Goal: Transaction & Acquisition: Download file/media

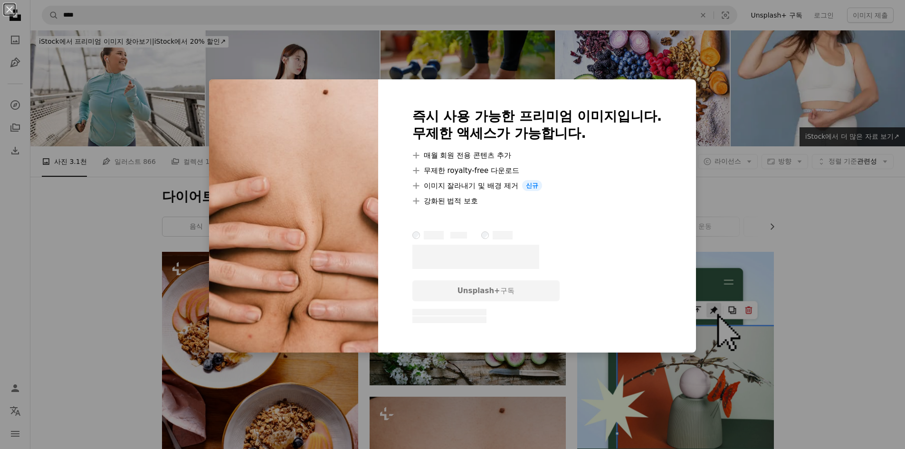
scroll to position [380, 0]
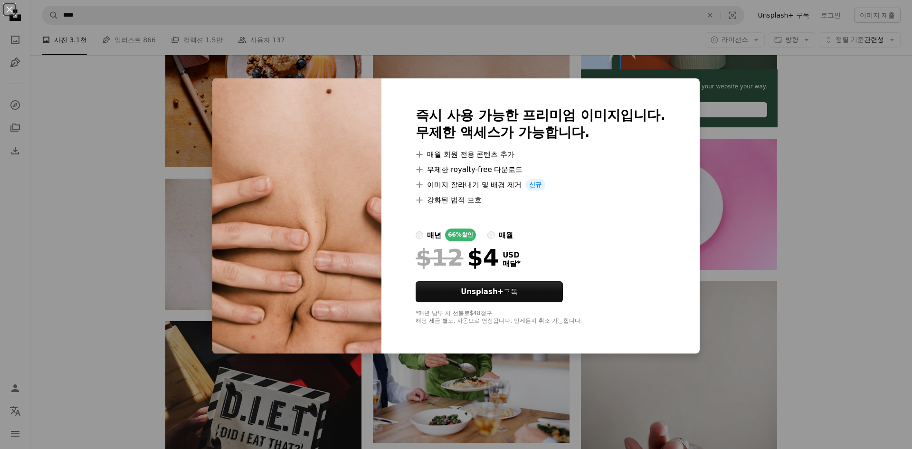
click at [813, 213] on div "An X shape 즉시 사용 가능한 프리미엄 이미지입니다. 무제한 액세스가 가능합니다. A plus sign 매월 회원 전용 콘텐츠 추가 A…" at bounding box center [456, 224] width 912 height 449
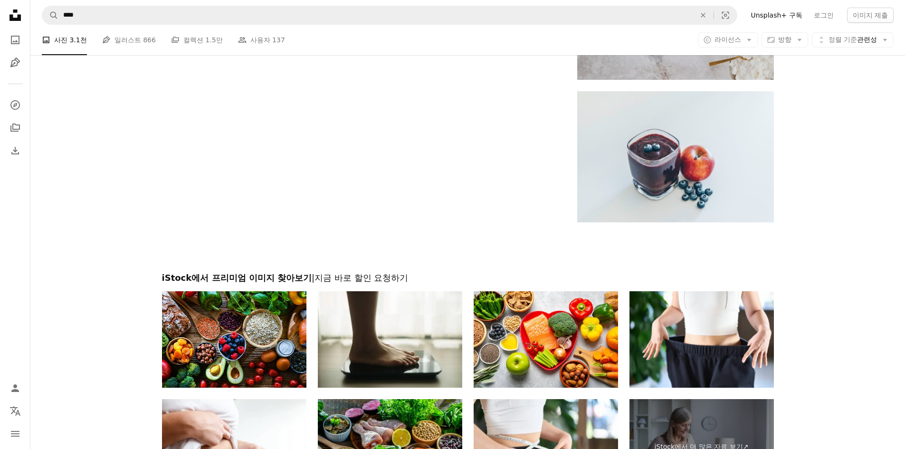
scroll to position [1472, 0]
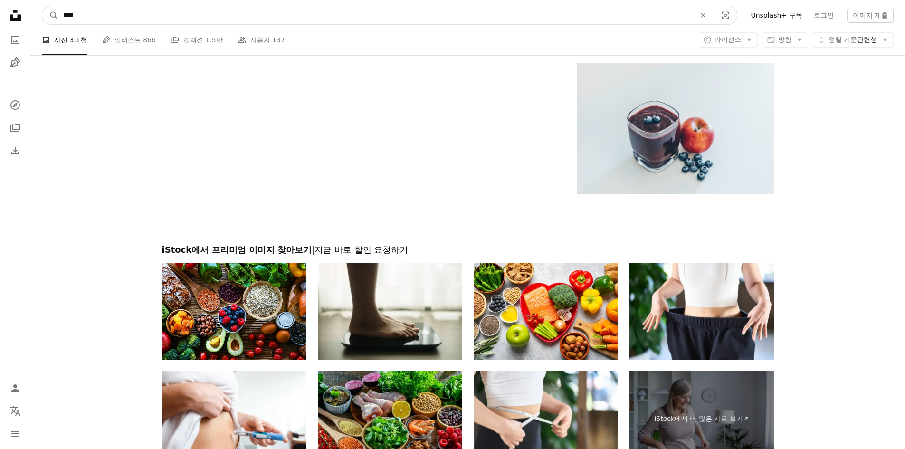
drag, startPoint x: 167, startPoint y: 11, endPoint x: 38, endPoint y: 11, distance: 128.7
click at [38, 11] on nav "A magnifying glass **** An X shape Visual search Filters Unsplash+ 구독 로그인 이미지 제출" at bounding box center [467, 15] width 874 height 30
type input "**"
click button "A magnifying glass" at bounding box center [50, 15] width 16 height 18
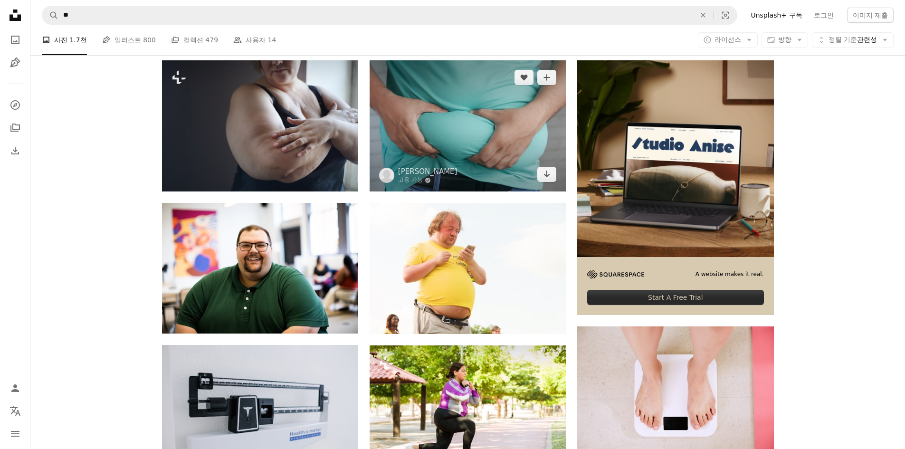
scroll to position [237, 0]
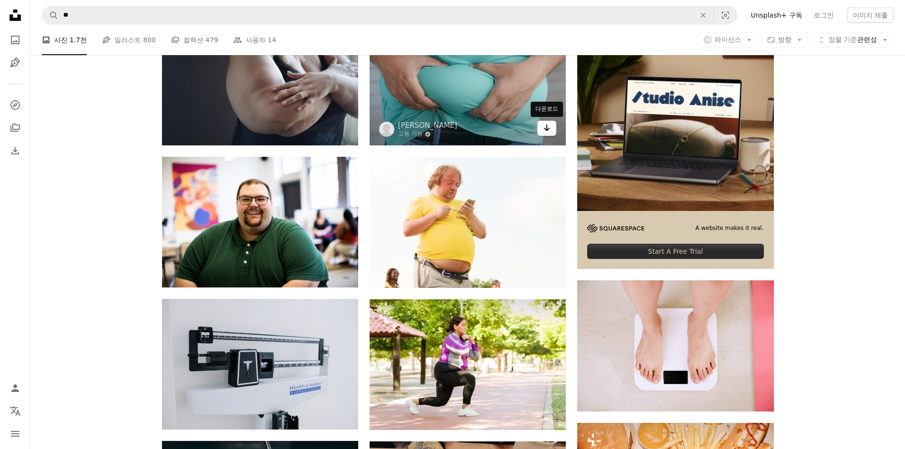
click at [546, 129] on icon "다운로드" at bounding box center [547, 127] width 6 height 7
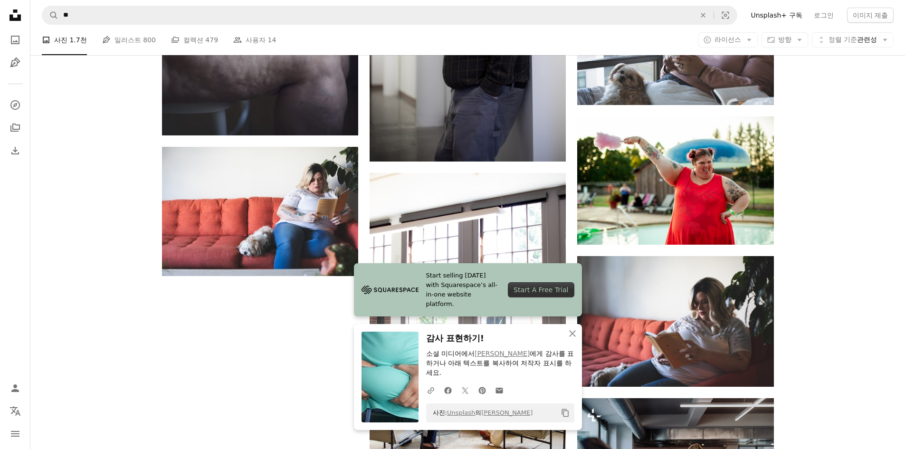
scroll to position [1045, 0]
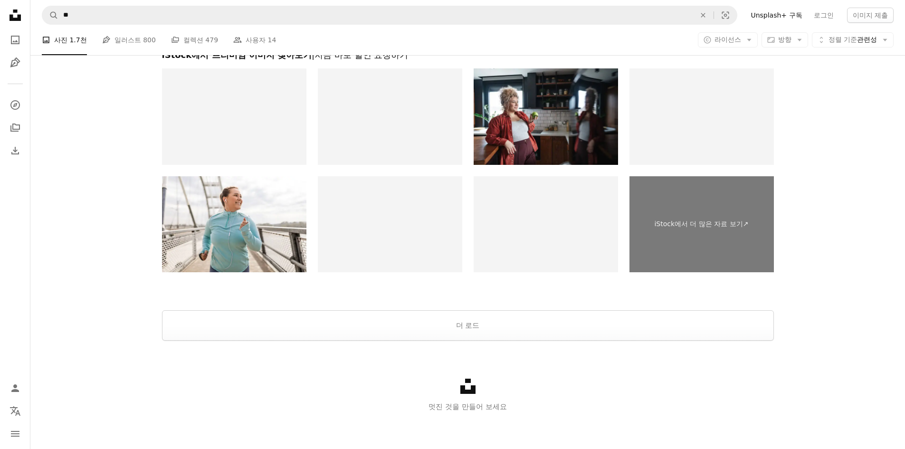
scroll to position [1643, 0]
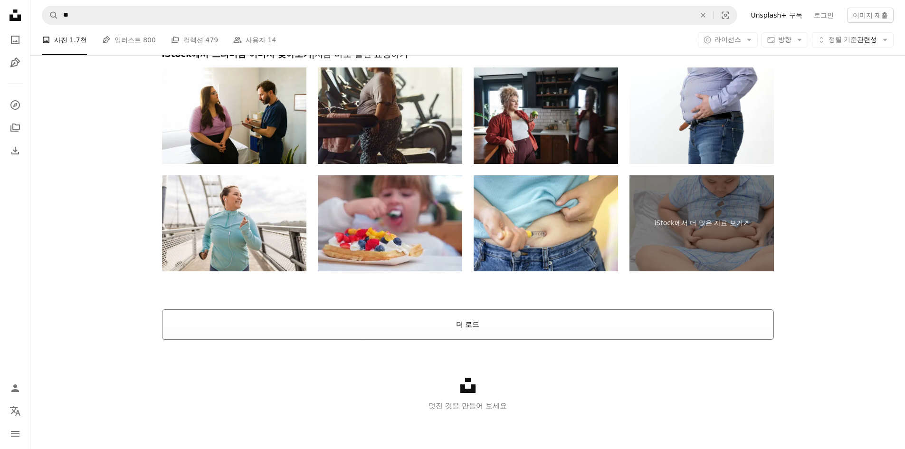
click at [481, 323] on button "더 로드" at bounding box center [468, 324] width 612 height 30
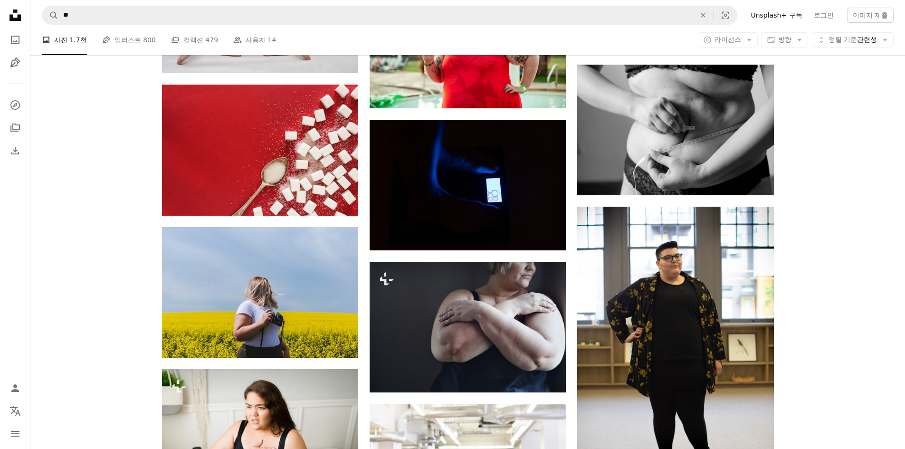
scroll to position [2282, 0]
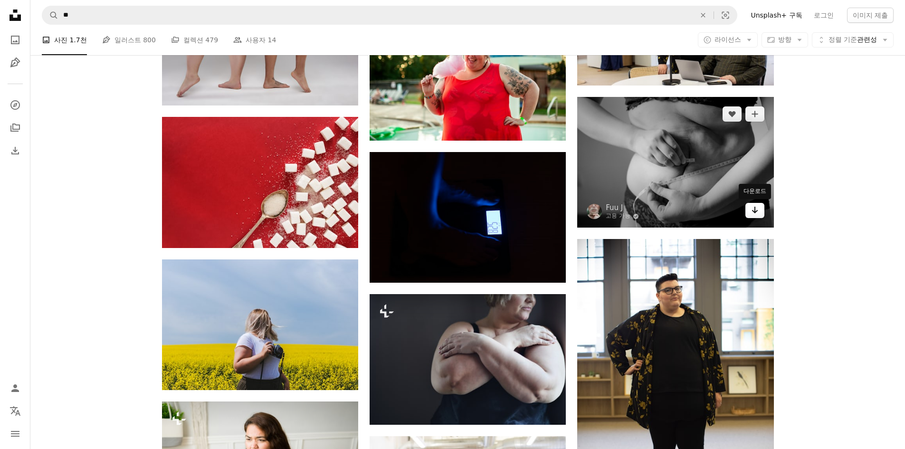
click at [755, 213] on icon "Arrow pointing down" at bounding box center [755, 209] width 8 height 11
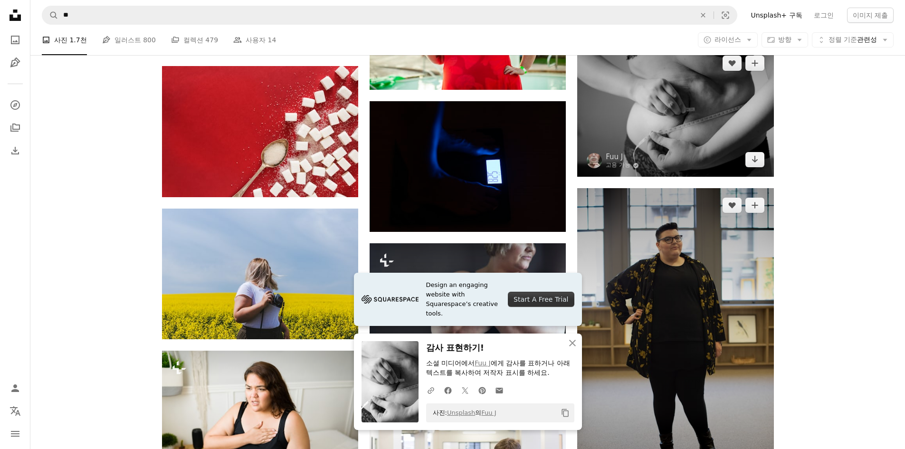
scroll to position [2425, 0]
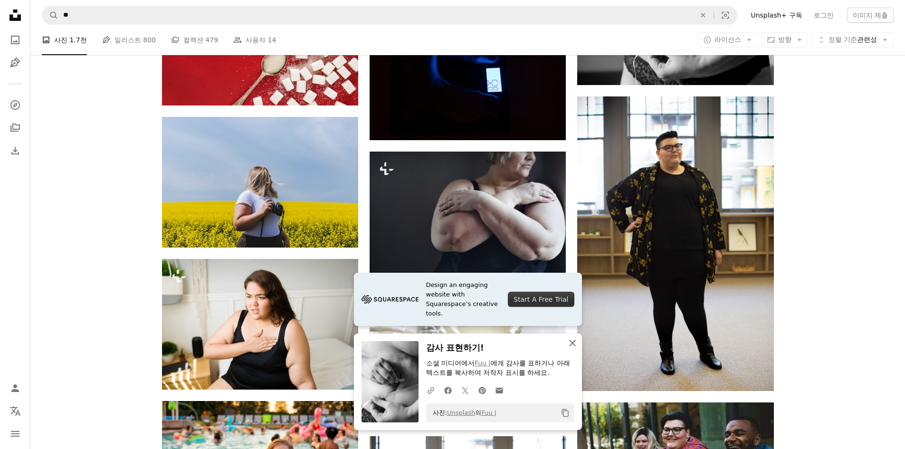
click at [567, 345] on icon "An X shape" at bounding box center [572, 342] width 11 height 11
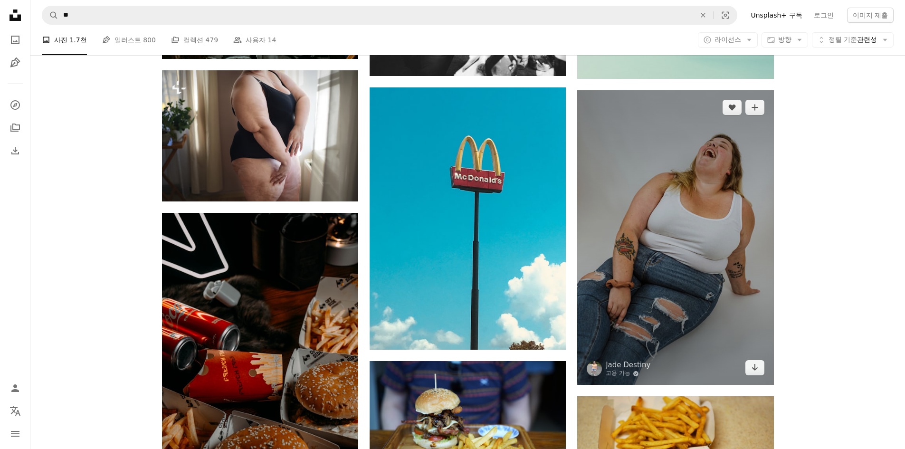
scroll to position [6889, 0]
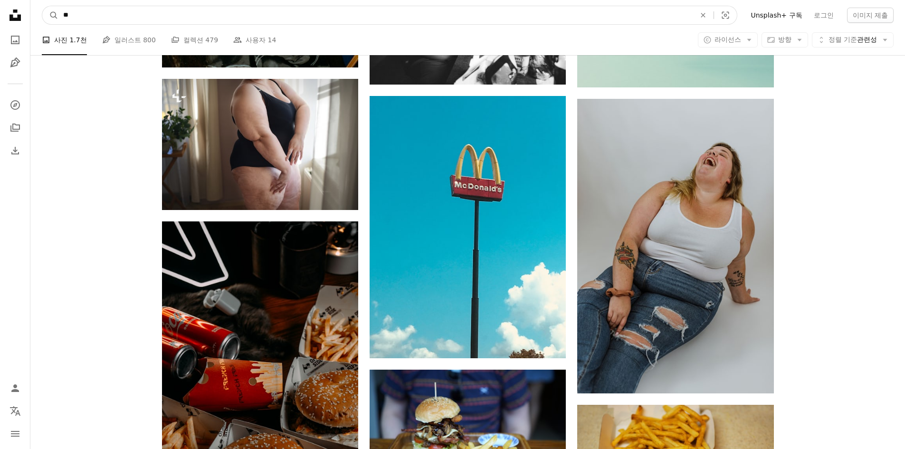
drag, startPoint x: 316, startPoint y: 15, endPoint x: 31, endPoint y: 50, distance: 287.2
type input "****"
click at [42, 6] on button "A magnifying glass" at bounding box center [50, 15] width 16 height 18
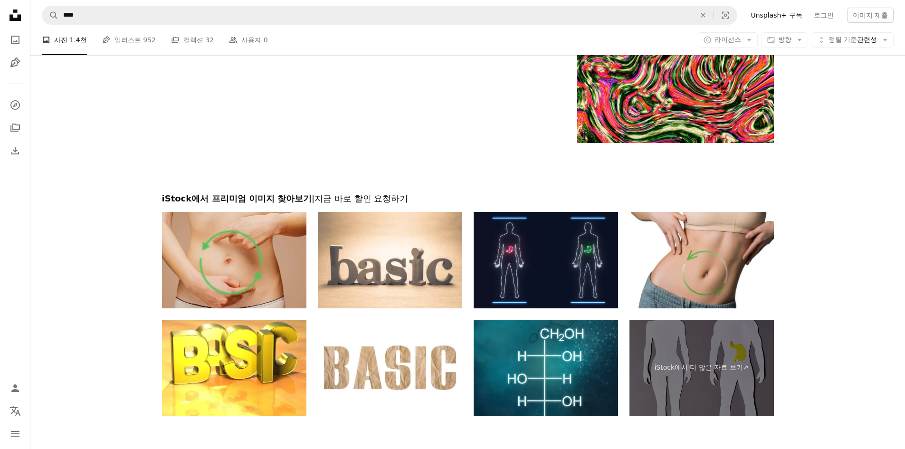
scroll to position [1567, 0]
